Goal: Task Accomplishment & Management: Complete application form

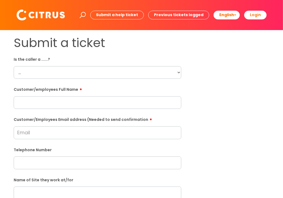
click at [51, 73] on select "... Citrus Customer Citrus Employee [DEMOGRAPHIC_DATA] Supplier" at bounding box center [98, 72] width 168 height 13
select select "Citrus Employee"
click at [14, 66] on select "... Citrus Customer Citrus Employee [DEMOGRAPHIC_DATA] Supplier" at bounding box center [98, 72] width 168 height 13
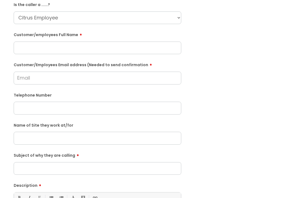
scroll to position [82, 0]
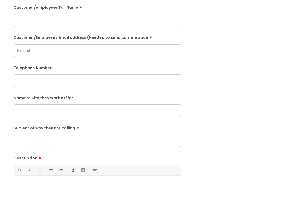
click at [58, 111] on input "text" at bounding box center [98, 110] width 168 height 13
type input "P"
type input "Pompy 0133"
click at [45, 141] on input "Subject of why they are calling" at bounding box center [98, 141] width 168 height 13
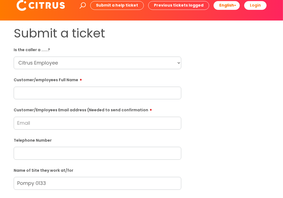
scroll to position [0, 0]
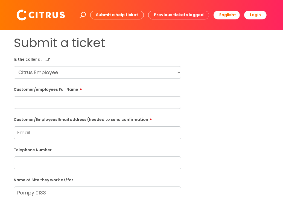
click at [78, 135] on input "Customer/Employees Email address (Needed to send confirmation" at bounding box center [98, 132] width 168 height 13
click at [38, 105] on input "text" at bounding box center [98, 102] width 168 height 13
paste input "[GEOGRAPHIC_DATA]"
type input "[GEOGRAPHIC_DATA]"
drag, startPoint x: 78, startPoint y: 108, endPoint x: -20, endPoint y: 103, distance: 97.8
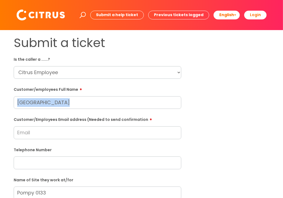
click at [0, 103] on html "Enter your search term here... Search Submit a help ticket Previous tickets log…" at bounding box center [141, 99] width 283 height 198
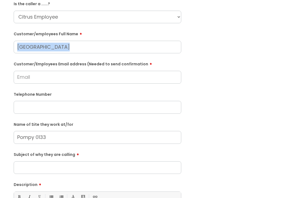
scroll to position [55, 0]
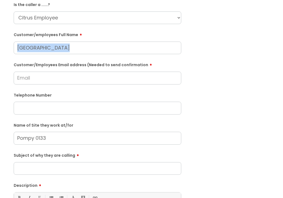
click at [34, 109] on input "text" at bounding box center [98, 108] width 168 height 13
paste input "07756084551"
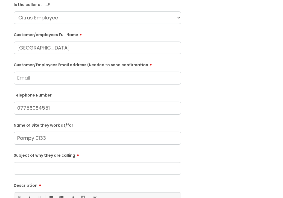
type input "07756084551"
click at [26, 78] on input "Customer/Employees Email address (Needed to send confirmation" at bounding box center [98, 78] width 168 height 13
click at [44, 78] on input "[EMAIL_ADDRESS][DOMAIN_NAME]" at bounding box center [98, 78] width 168 height 13
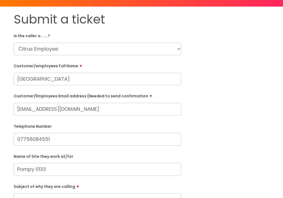
scroll to position [0, 0]
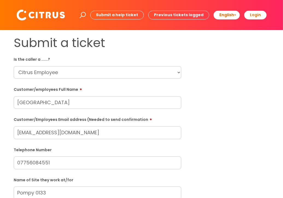
type input "[EMAIL_ADDRESS][DOMAIN_NAME]"
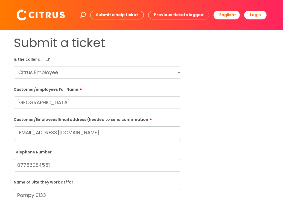
drag, startPoint x: 75, startPoint y: 103, endPoint x: -12, endPoint y: 105, distance: 87.0
click at [0, 105] on html "Enter your search term here... Search Submit a help ticket Previous tickets log…" at bounding box center [141, 99] width 283 height 198
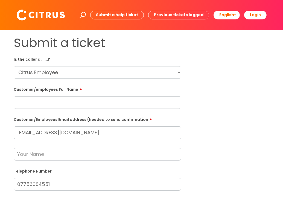
click at [64, 107] on input "text" at bounding box center [98, 102] width 168 height 13
paste input "[PERSON_NAME]"
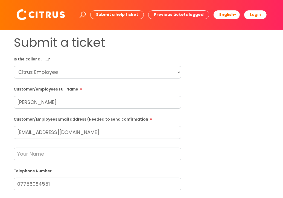
scroll to position [137, 0]
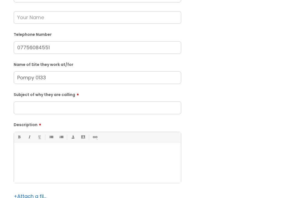
type input "[PERSON_NAME]"
click at [27, 77] on input "Pompy 0133" at bounding box center [98, 77] width 168 height 13
paste input "[GEOGRAPHIC_DATA]"
type input "[GEOGRAPHIC_DATA], code 0133"
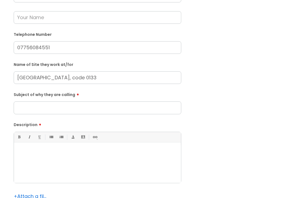
click at [88, 149] on p at bounding box center [97, 151] width 159 height 5
click at [70, 114] on input "Subject of why they are calling" at bounding box center [98, 107] width 168 height 13
type input "Clocking out."
click at [120, 157] on div "She would like to clock out for 8pm tonight." at bounding box center [97, 164] width 167 height 38
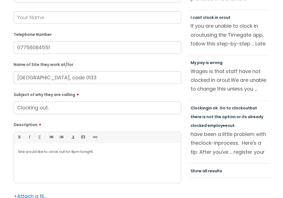
click at [71, 151] on p "She would like to clock out for 8pm tonight." at bounding box center [97, 151] width 159 height 5
click at [98, 151] on p "She would like to clock out for her 6pm- 8pm tonight." at bounding box center [97, 151] width 159 height 5
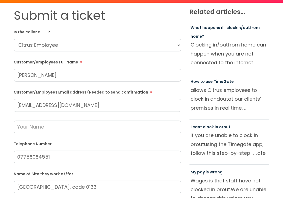
scroll to position [82, 0]
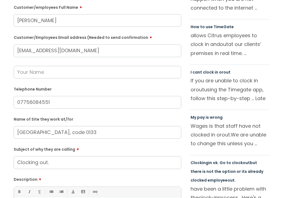
click at [37, 74] on input "text" at bounding box center [98, 72] width 168 height 13
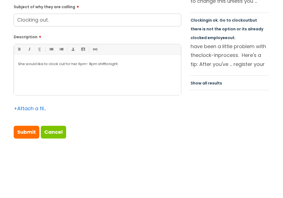
scroll to position [246, 0]
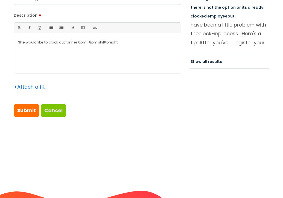
type input "[PERSON_NAME]"
click at [49, 112] on link "Cancel" at bounding box center [53, 110] width 25 height 13
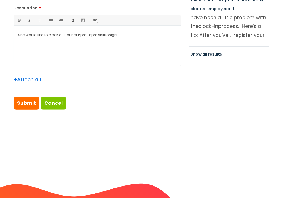
scroll to position [273, 0]
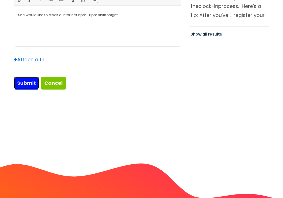
click at [26, 82] on input "Submit" at bounding box center [27, 83] width 26 height 13
type input "Please Wait..."
